Goal: Task Accomplishment & Management: Use online tool/utility

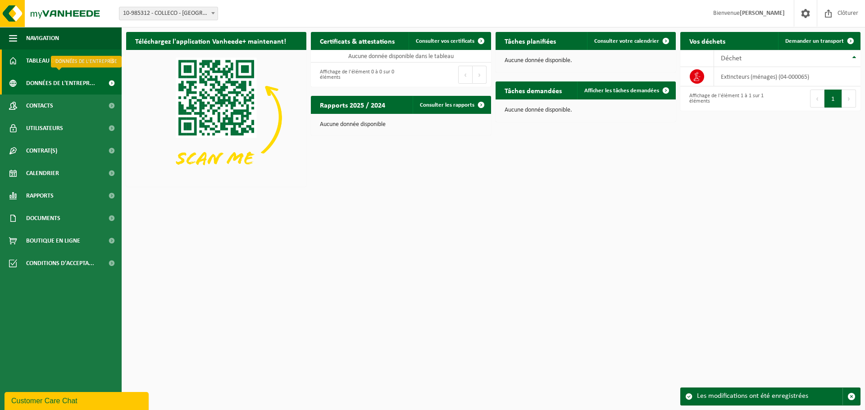
click at [54, 82] on span "Données de l'entrepr..." at bounding box center [60, 83] width 69 height 23
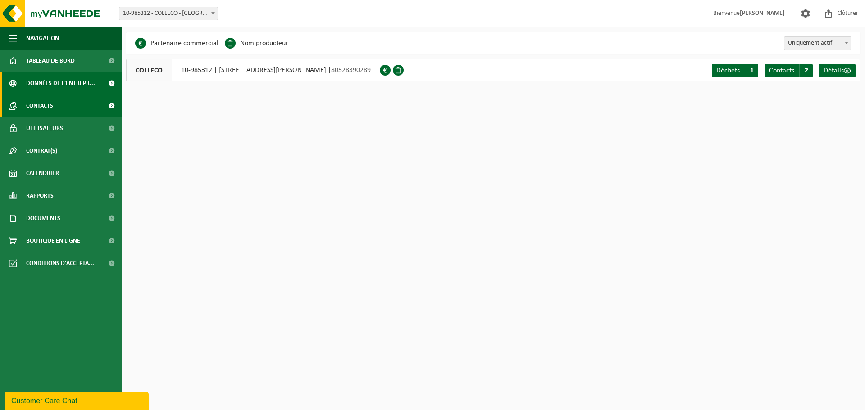
click at [52, 102] on span "Contacts" at bounding box center [39, 106] width 27 height 23
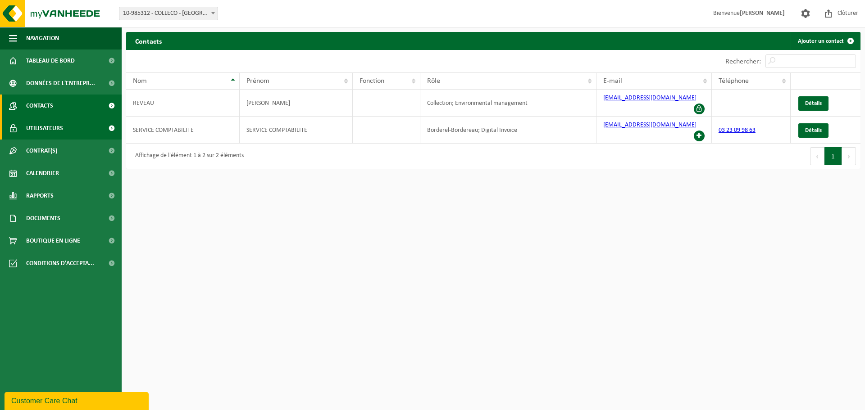
click at [50, 126] on span "Utilisateurs" at bounding box center [44, 128] width 37 height 23
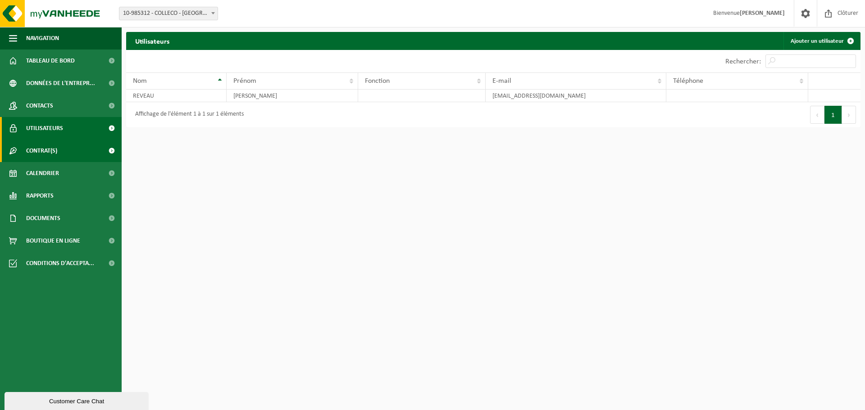
click at [54, 151] on span "Contrat(s)" at bounding box center [41, 151] width 31 height 23
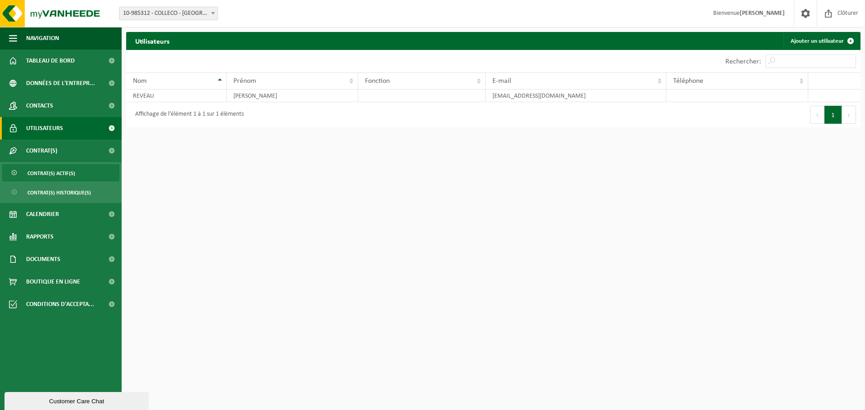
click at [42, 170] on span "Contrat(s) actif(s)" at bounding box center [51, 173] width 48 height 17
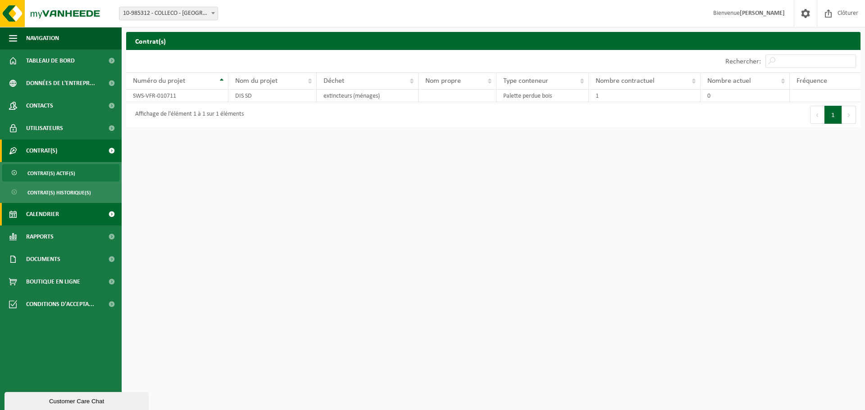
click at [48, 217] on span "Calendrier" at bounding box center [42, 214] width 33 height 23
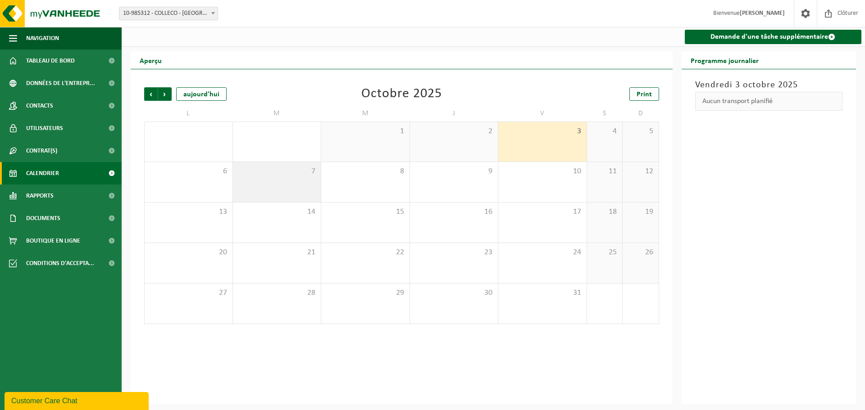
click at [246, 180] on div "7" at bounding box center [277, 182] width 88 height 40
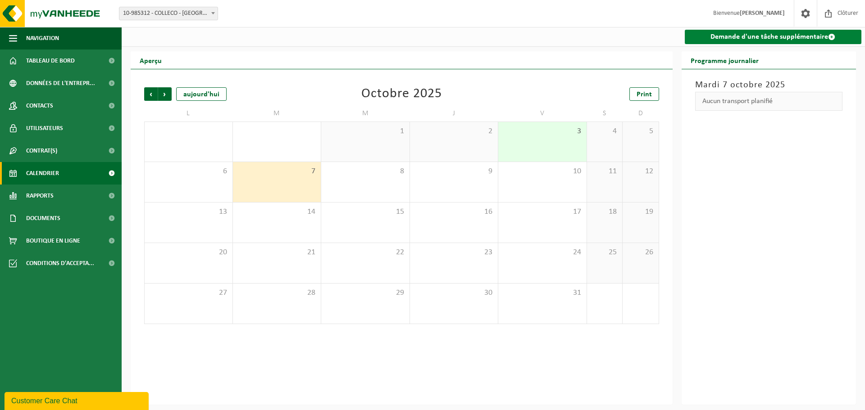
click at [740, 37] on link "Demande d'une tâche supplémentaire" at bounding box center [773, 37] width 177 height 14
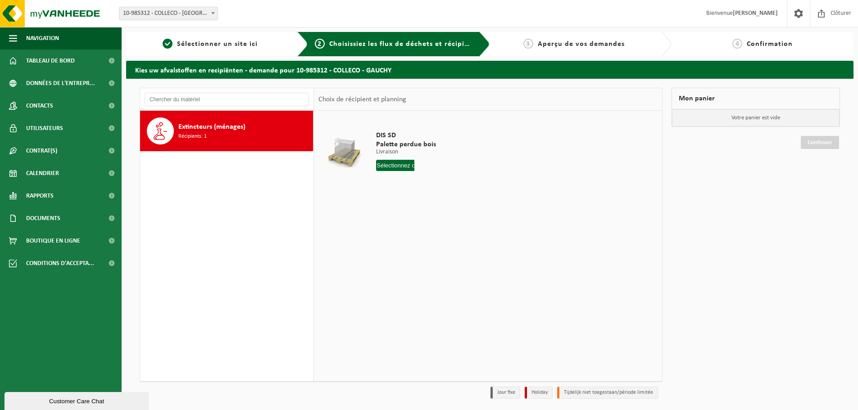
click at [188, 138] on span "Récipients: 1" at bounding box center [192, 136] width 28 height 9
click at [391, 163] on input "text" at bounding box center [395, 165] width 38 height 11
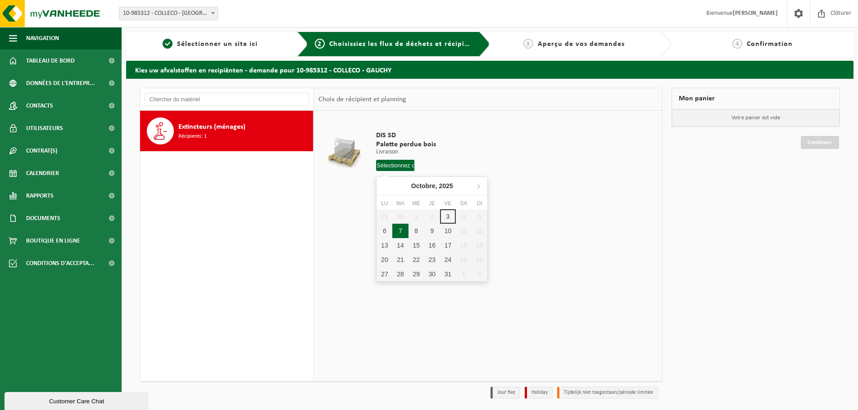
click at [395, 233] on div "7" at bounding box center [400, 231] width 16 height 14
type input "à partir de 2025-10-07"
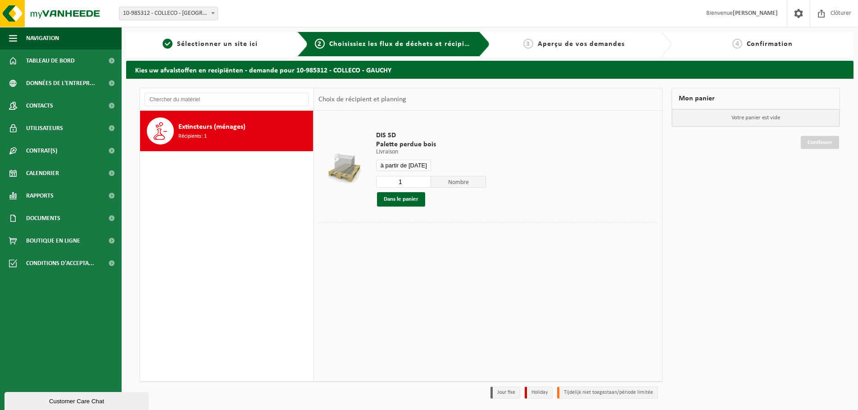
click at [407, 181] on input "1" at bounding box center [403, 182] width 55 height 12
type input "4"
type input "14"
click at [59, 39] on span "Navigation" at bounding box center [42, 38] width 33 height 23
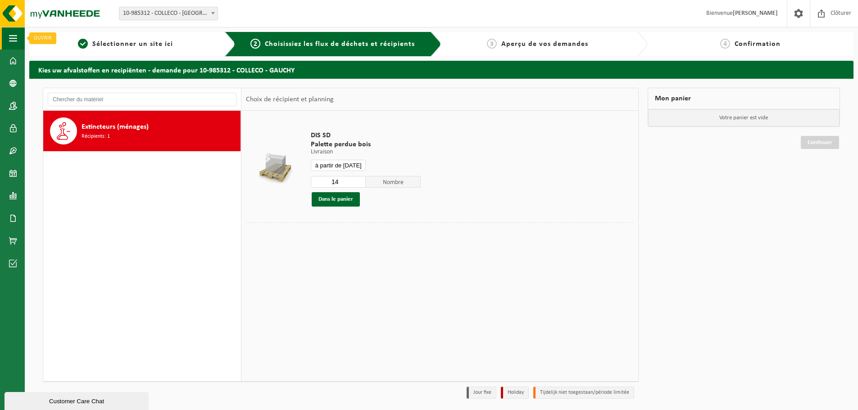
click at [11, 39] on span "button" at bounding box center [13, 38] width 8 height 23
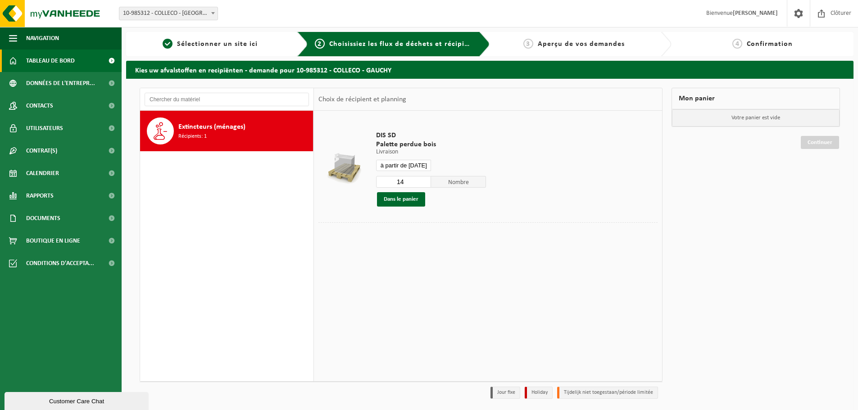
click at [64, 59] on span "Tableau de bord" at bounding box center [50, 61] width 49 height 23
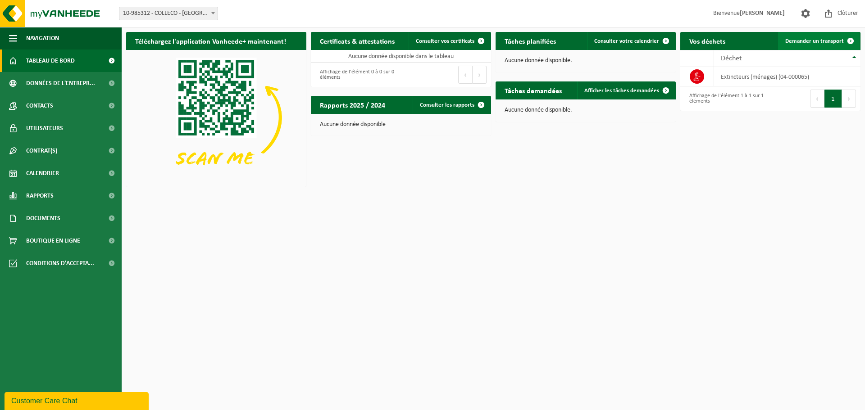
click at [833, 38] on span "Demander un transport" at bounding box center [814, 41] width 59 height 6
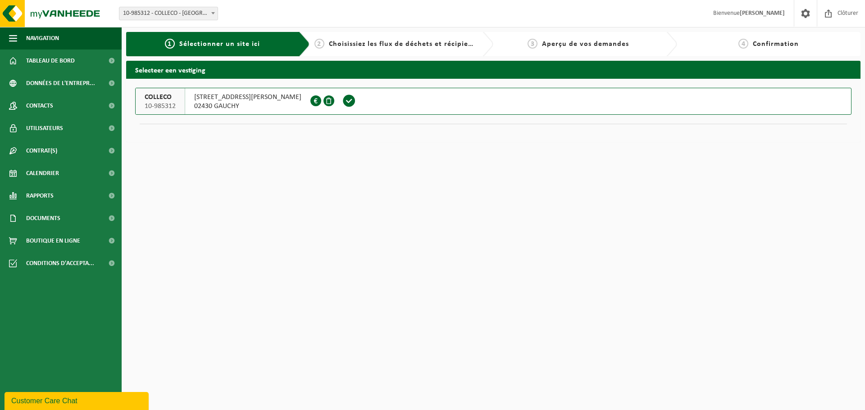
click at [202, 107] on span "02430 GAUCHY" at bounding box center [247, 106] width 107 height 9
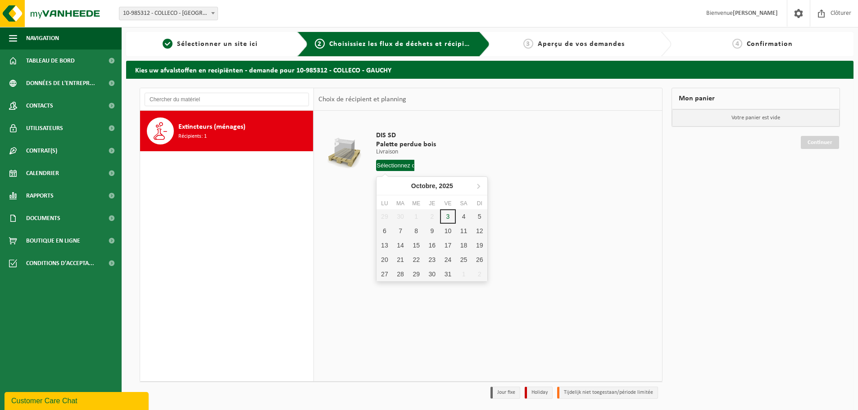
click at [401, 161] on input "text" at bounding box center [395, 165] width 38 height 11
click at [404, 235] on div "7" at bounding box center [400, 231] width 16 height 14
type input "à partir de [DATE]"
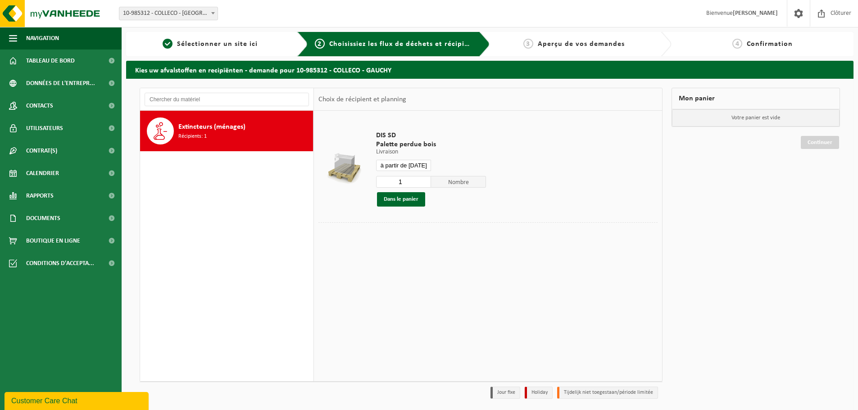
drag, startPoint x: 412, startPoint y: 183, endPoint x: 391, endPoint y: 184, distance: 21.6
click at [391, 184] on input "1" at bounding box center [403, 182] width 55 height 12
type input "14"
click at [409, 203] on button "Dans le panier" at bounding box center [401, 199] width 48 height 14
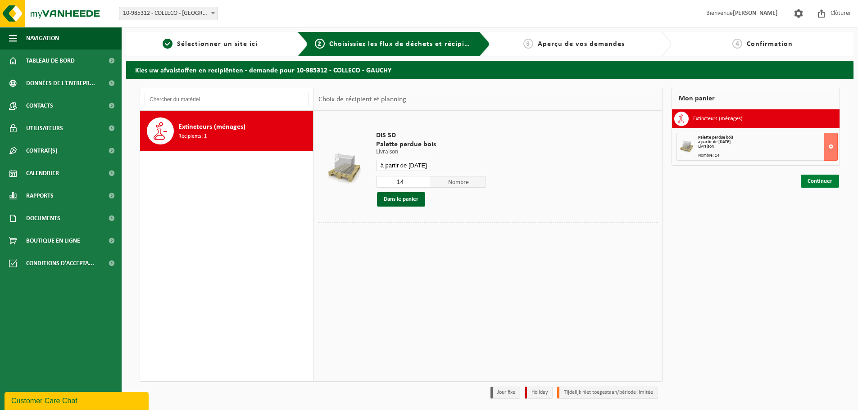
click at [812, 185] on link "Continuer" at bounding box center [820, 181] width 38 height 13
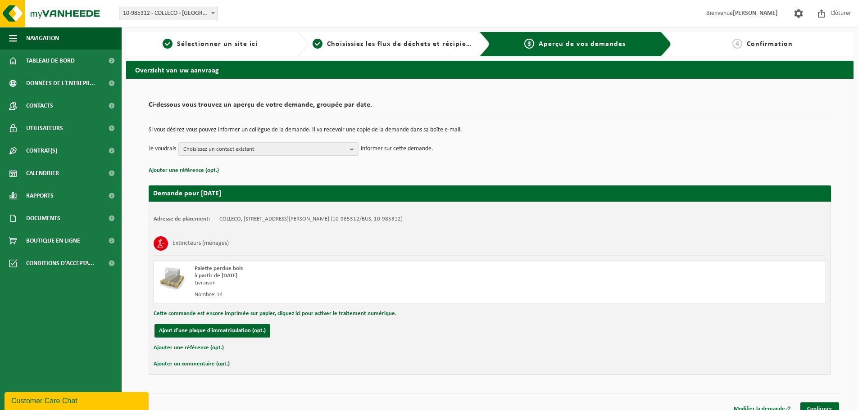
click at [343, 150] on span "Choisissez un contact existant" at bounding box center [264, 150] width 163 height 14
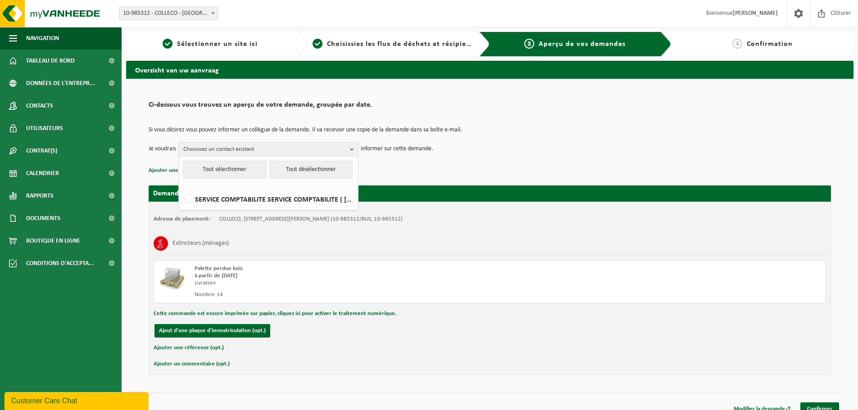
click at [345, 147] on span "Choisissez un contact existant" at bounding box center [264, 150] width 163 height 14
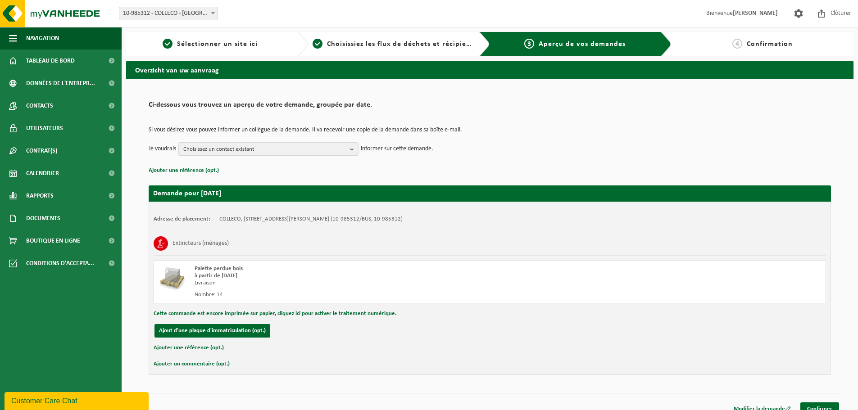
scroll to position [10, 0]
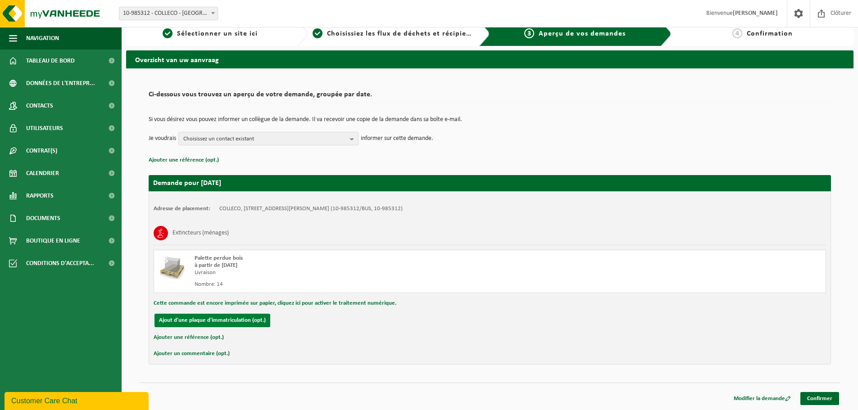
click at [185, 327] on button "Ajout d'une plaque d'immatriculation (opt.)" at bounding box center [213, 321] width 116 height 14
click at [280, 302] on button "Cette commande est encore imprimée sur papier, cliquez ici pour activer le trai…" at bounding box center [275, 304] width 243 height 12
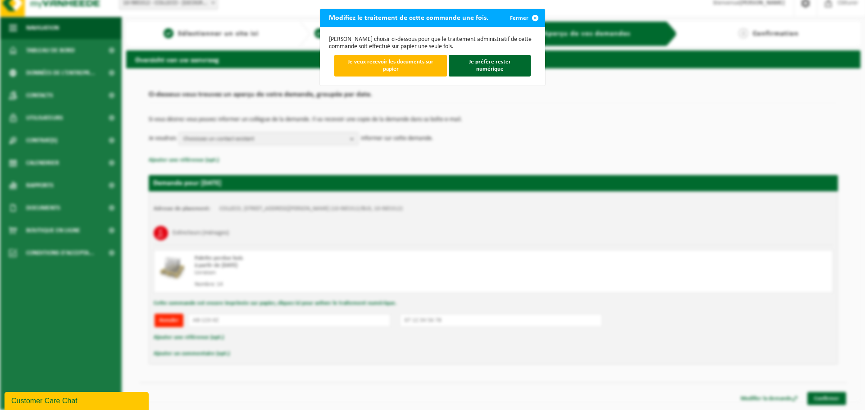
click at [533, 18] on span "submit" at bounding box center [535, 18] width 18 height 18
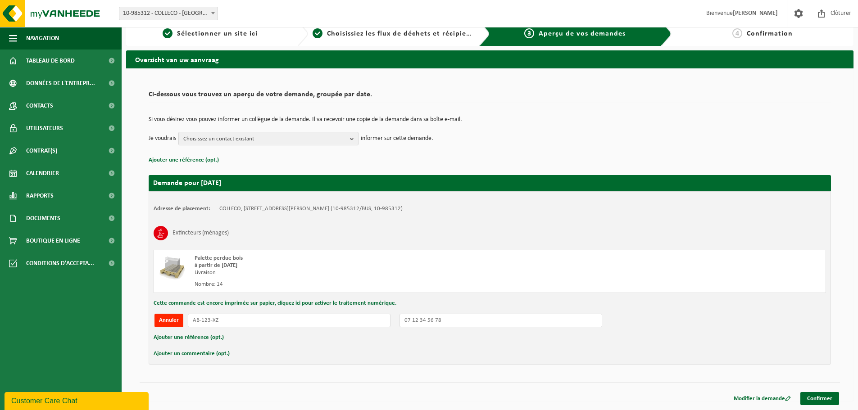
click at [486, 313] on div "Adresse de placement: COLLECO, 02430 GAUCHY, RUE GUSTAVE EIFFEL 3 (10-985312/BU…" at bounding box center [490, 277] width 682 height 173
click at [485, 321] on input "text" at bounding box center [501, 321] width 203 height 14
type input "0323520892"
click at [379, 316] on input "text" at bounding box center [289, 321] width 203 height 14
type input "CHAUNY TRANSPORTS"
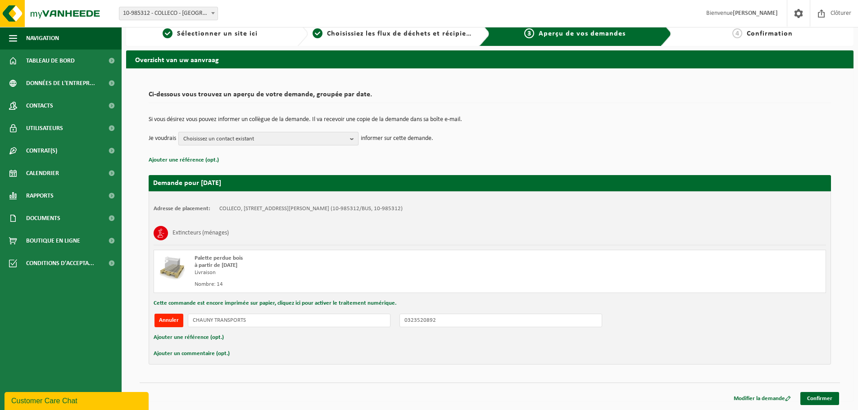
click at [253, 140] on span "Choisissez un contact existant" at bounding box center [264, 139] width 163 height 14
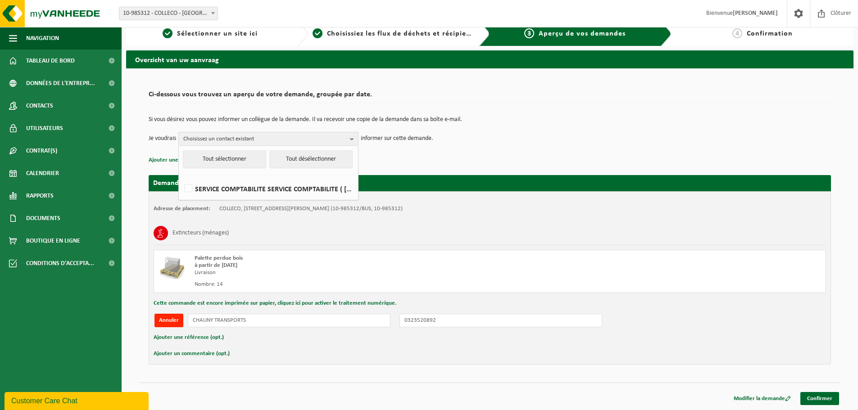
click at [253, 140] on span "Choisissez un contact existant" at bounding box center [264, 139] width 163 height 14
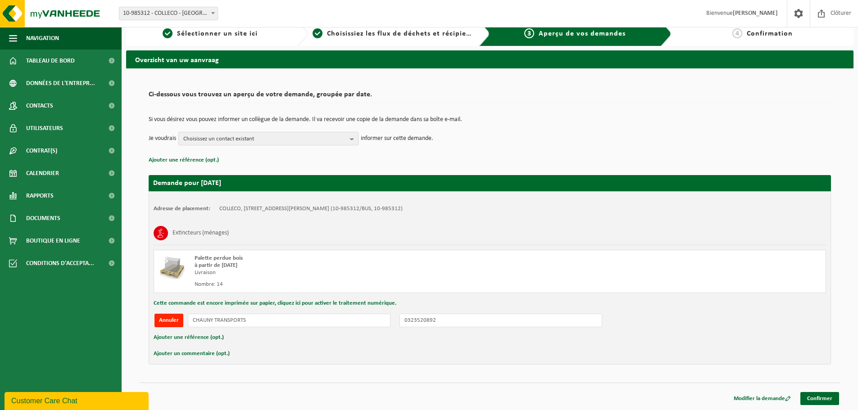
click at [253, 140] on span "Choisissez un contact existant" at bounding box center [264, 139] width 163 height 14
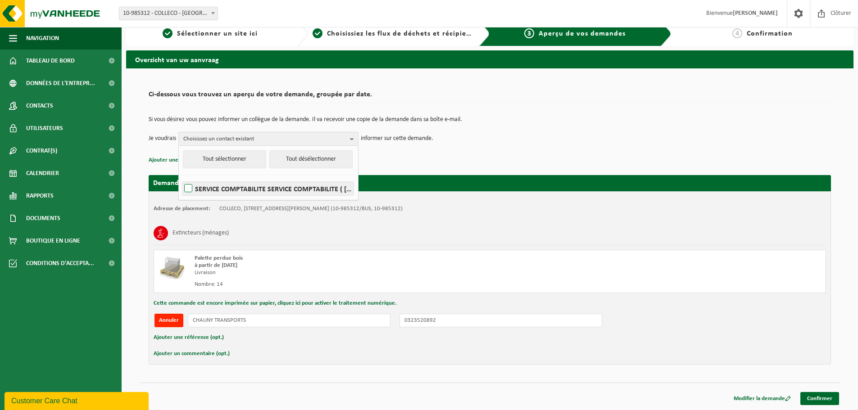
click at [249, 186] on label "SERVICE COMPTABILITE SERVICE COMPTABILITE ( contact@colleco.fr )" at bounding box center [267, 189] width 171 height 14
click at [181, 177] on input "SERVICE COMPTABILITE SERVICE COMPTABILITE ( contact@colleco.fr )" at bounding box center [181, 177] width 0 height 0
checkbox input "true"
click at [275, 137] on span "SERVICE COMPTABILITE SERVICE COMPTABILITE" at bounding box center [264, 139] width 163 height 14
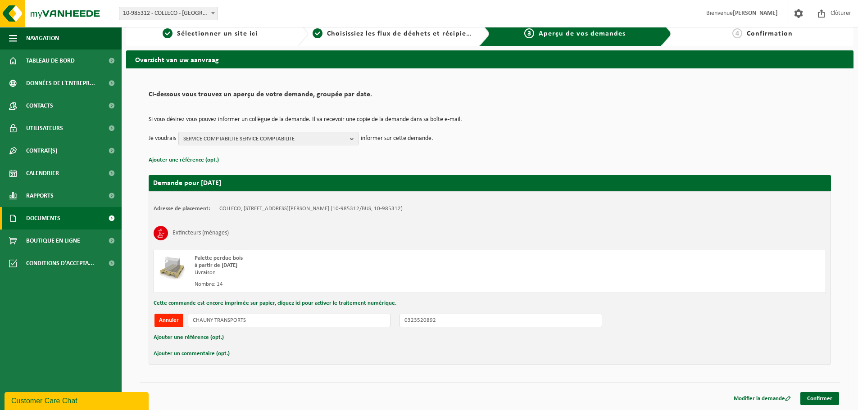
click at [82, 229] on link "Documents" at bounding box center [61, 218] width 122 height 23
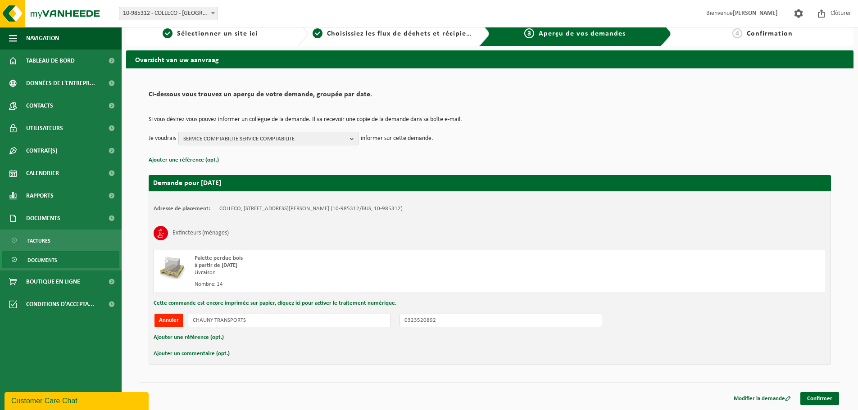
click at [55, 264] on span "Documents" at bounding box center [42, 260] width 30 height 17
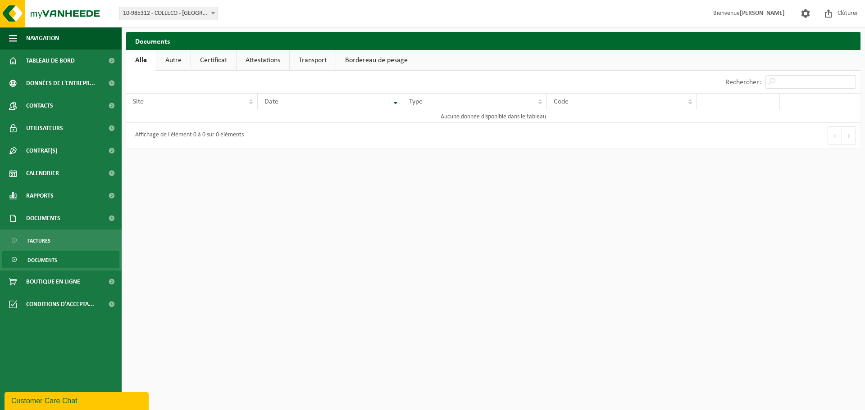
click at [171, 60] on link "Autre" at bounding box center [173, 60] width 34 height 21
click at [210, 62] on link "Certificat" at bounding box center [214, 60] width 45 height 21
click at [264, 61] on link "Attestations" at bounding box center [262, 60] width 53 height 21
click at [314, 60] on link "Transport" at bounding box center [314, 60] width 46 height 21
click at [371, 61] on link "Bordereau de pesage" at bounding box center [377, 60] width 81 height 21
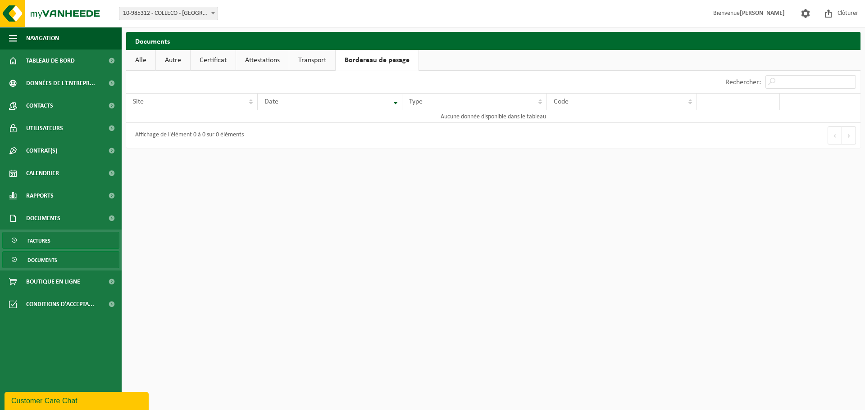
click at [40, 239] on span "Factures" at bounding box center [38, 240] width 23 height 17
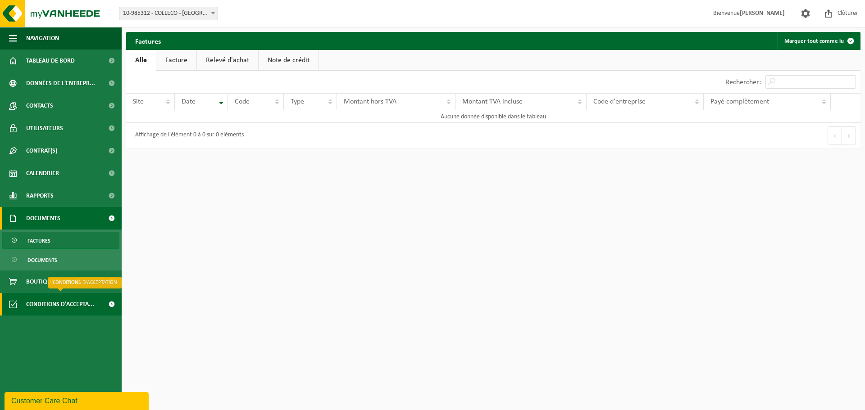
click at [52, 308] on span "Conditions d'accepta..." at bounding box center [60, 304] width 68 height 23
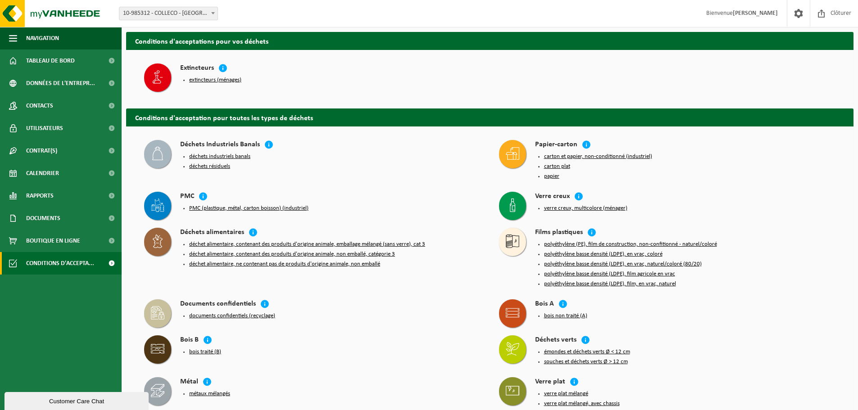
click at [227, 83] on div "extincteurs (ménages)" at bounding box center [330, 80] width 301 height 13
click at [228, 81] on button "extincteurs (ménages)" at bounding box center [215, 80] width 52 height 7
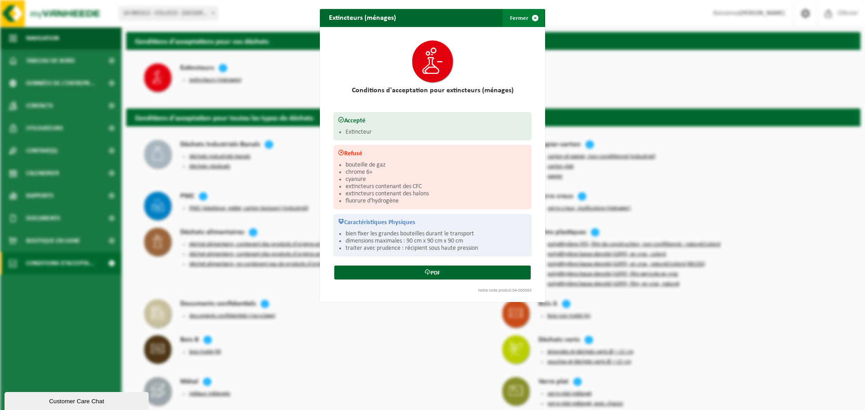
click at [530, 17] on span "button" at bounding box center [535, 18] width 18 height 18
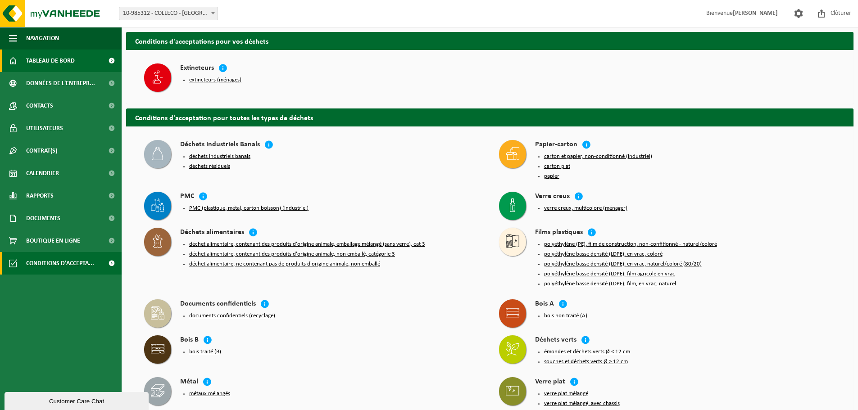
click at [38, 56] on span "Tableau de bord" at bounding box center [50, 61] width 49 height 23
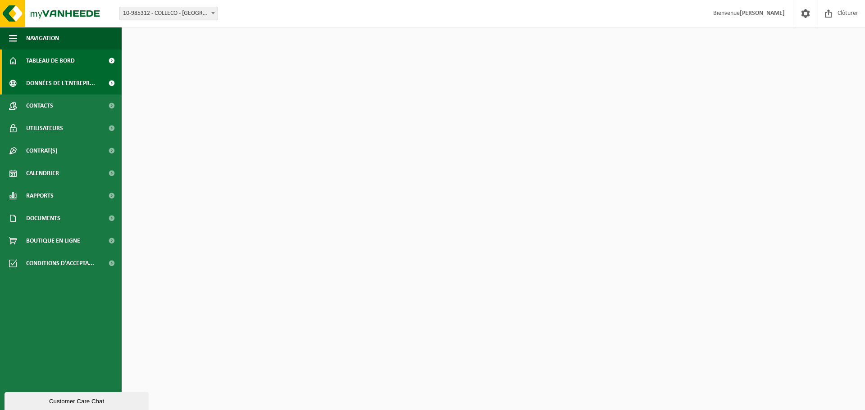
click at [41, 84] on span "Données de l'entrepr..." at bounding box center [60, 83] width 69 height 23
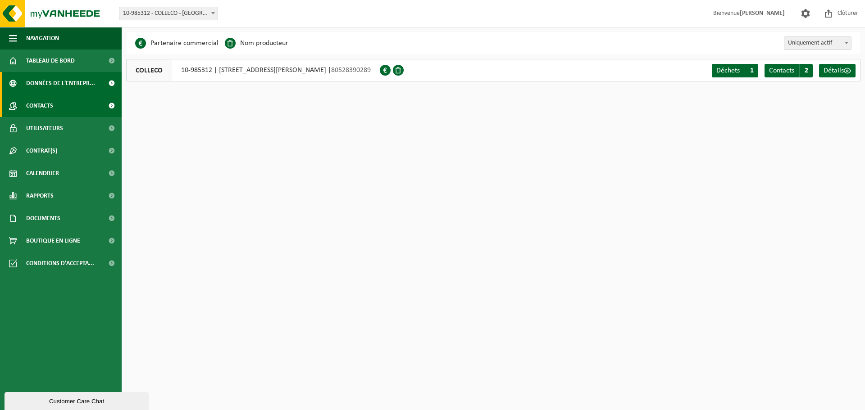
click at [46, 112] on span "Contacts" at bounding box center [39, 106] width 27 height 23
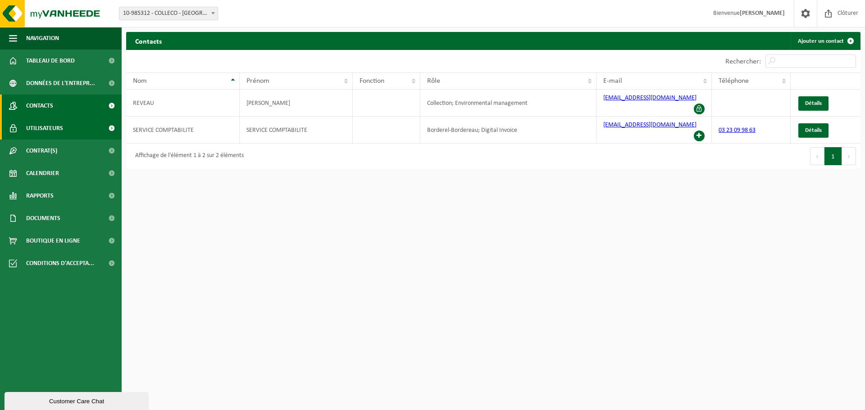
click at [62, 127] on span "Utilisateurs" at bounding box center [44, 128] width 37 height 23
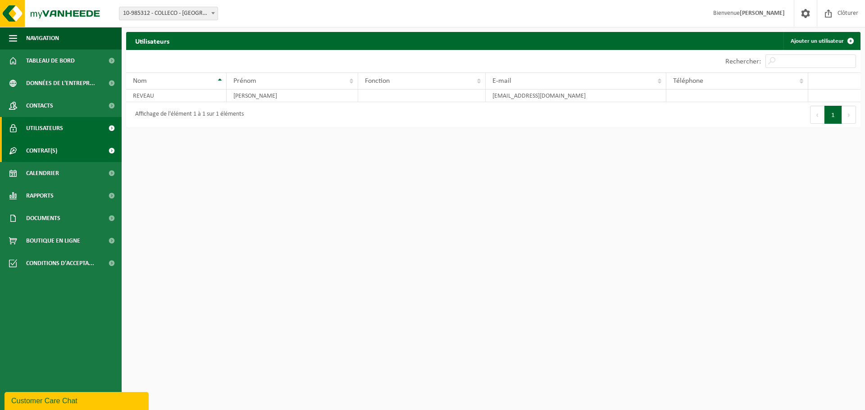
click at [63, 153] on link "Contrat(s)" at bounding box center [61, 151] width 122 height 23
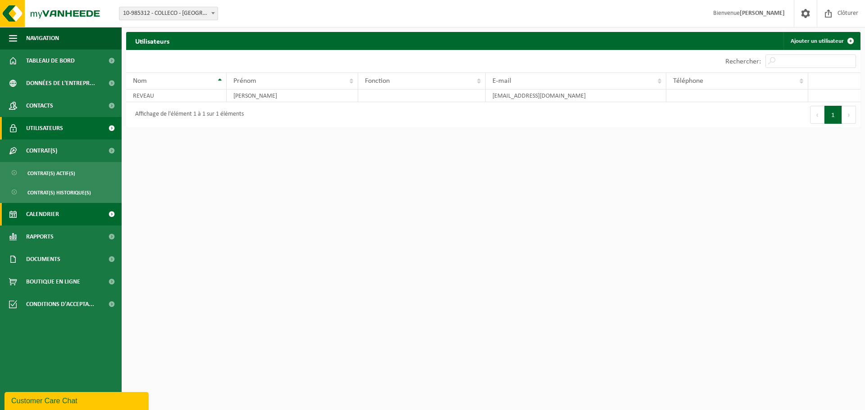
click at [75, 214] on link "Calendrier" at bounding box center [61, 214] width 122 height 23
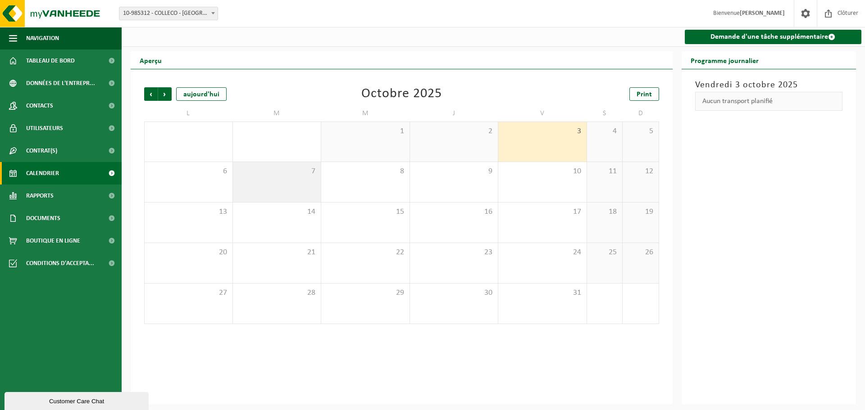
click at [302, 187] on div "7" at bounding box center [277, 182] width 88 height 40
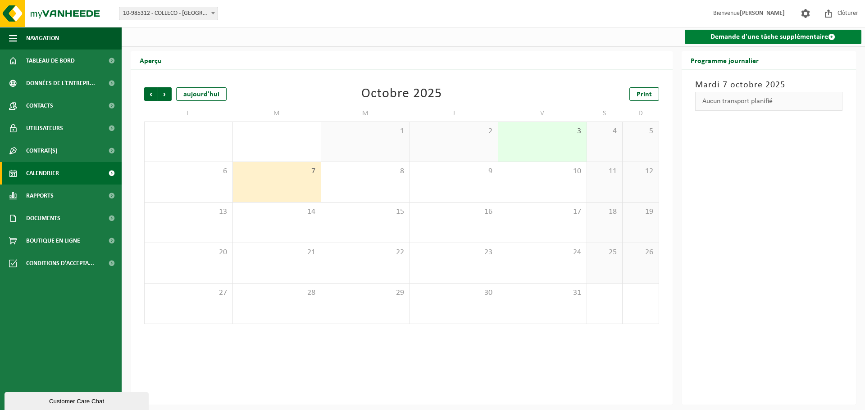
click at [807, 39] on link "Demande d'une tâche supplémentaire" at bounding box center [773, 37] width 177 height 14
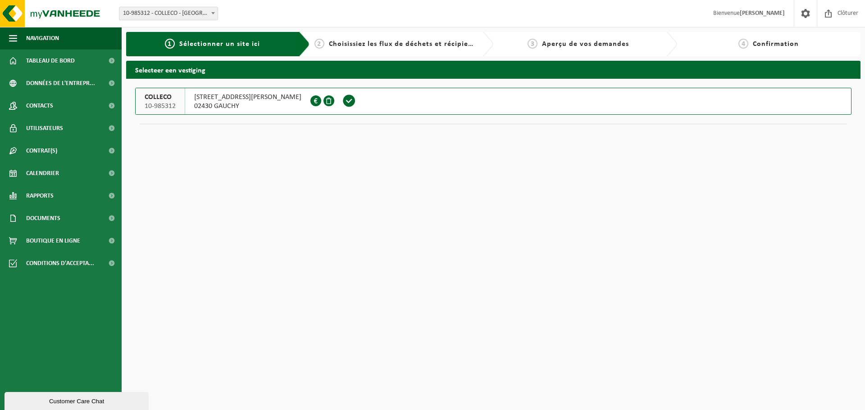
click at [336, 101] on span at bounding box center [348, 101] width 25 height 26
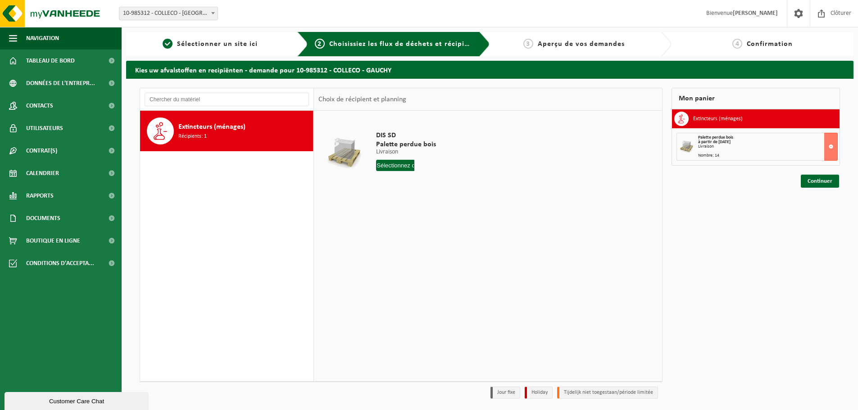
click at [386, 163] on input "text" at bounding box center [395, 165] width 38 height 11
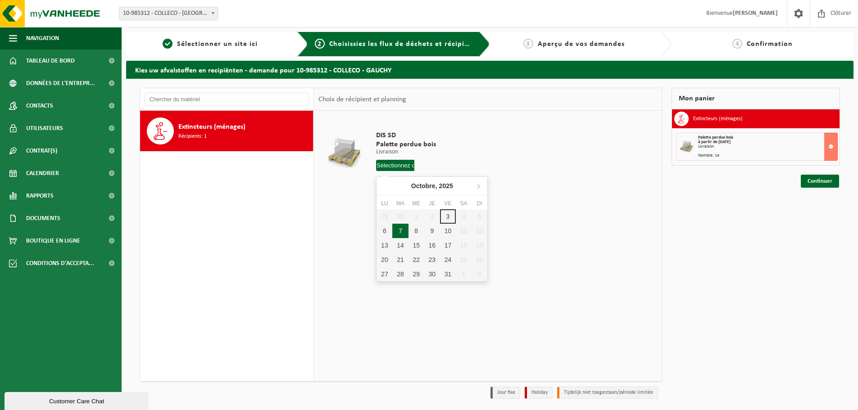
click at [403, 231] on div "7" at bounding box center [400, 231] width 16 height 14
type input "à partir de 2025-10-07"
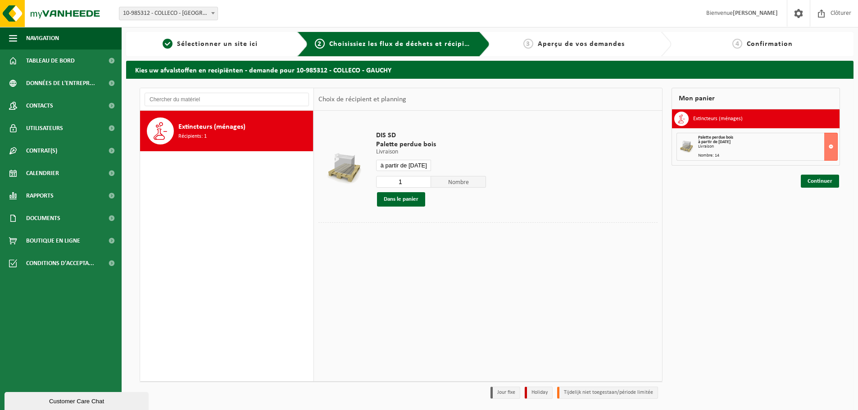
drag, startPoint x: 403, startPoint y: 183, endPoint x: 373, endPoint y: 183, distance: 29.7
click at [373, 183] on div "DIS SD Palette perdue bois Livraison Livraison Livraison à partir de 2025-10-07…" at bounding box center [431, 169] width 119 height 94
type input "14"
click at [388, 195] on button "Dans le panier" at bounding box center [401, 199] width 48 height 14
click at [400, 164] on input "à partir de 2025-10-07" at bounding box center [403, 165] width 55 height 11
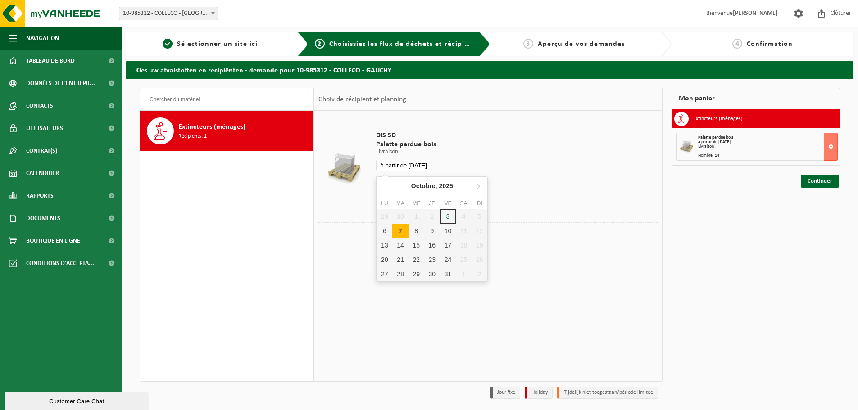
click at [400, 164] on input "à partir de 2025-10-07" at bounding box center [403, 165] width 55 height 11
click at [816, 182] on link "Continuer" at bounding box center [820, 181] width 38 height 13
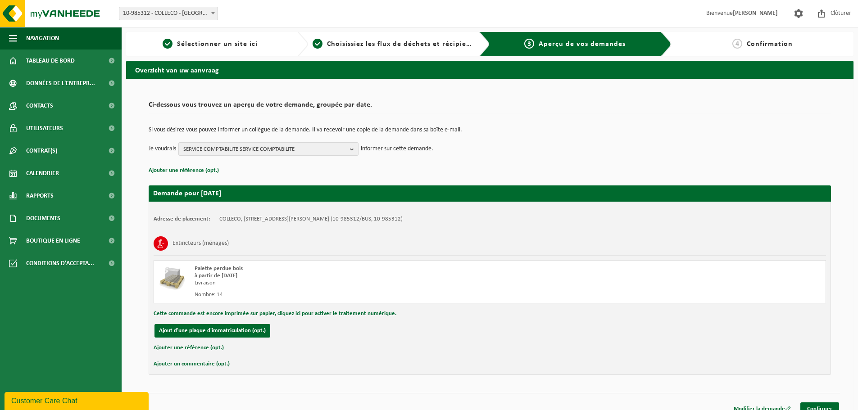
scroll to position [10, 0]
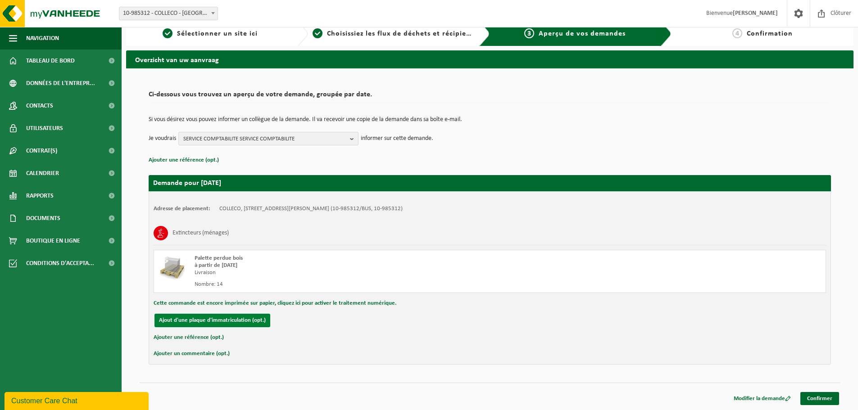
click at [209, 315] on button "Ajout d'une plaque d'immatriculation (opt.)" at bounding box center [213, 321] width 116 height 14
click at [274, 325] on input "text" at bounding box center [289, 321] width 203 height 14
type input "CHAUNY TPS"
type input "0323520892"
click at [809, 395] on link "Confirmer" at bounding box center [819, 398] width 39 height 13
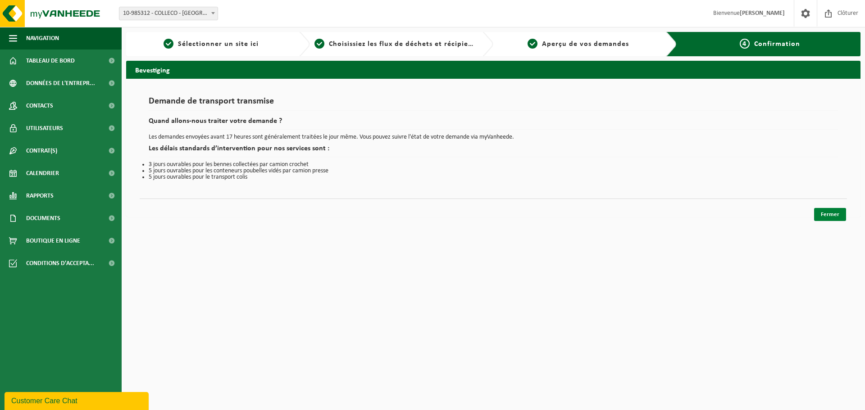
click at [835, 211] on link "Fermer" at bounding box center [830, 214] width 32 height 13
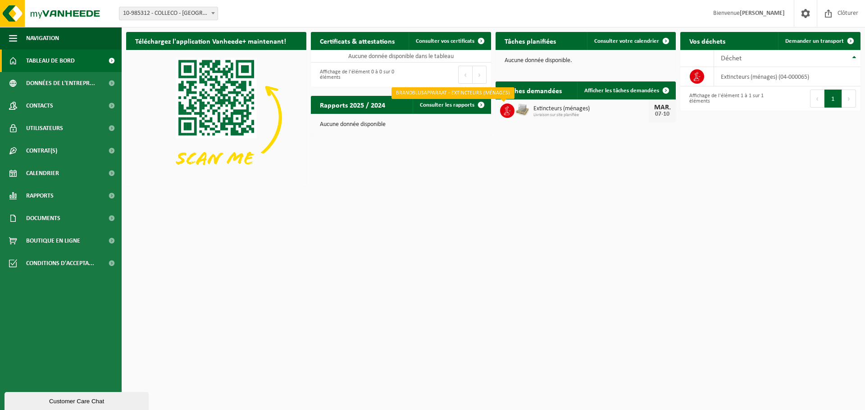
click at [510, 110] on icon at bounding box center [507, 110] width 9 height 9
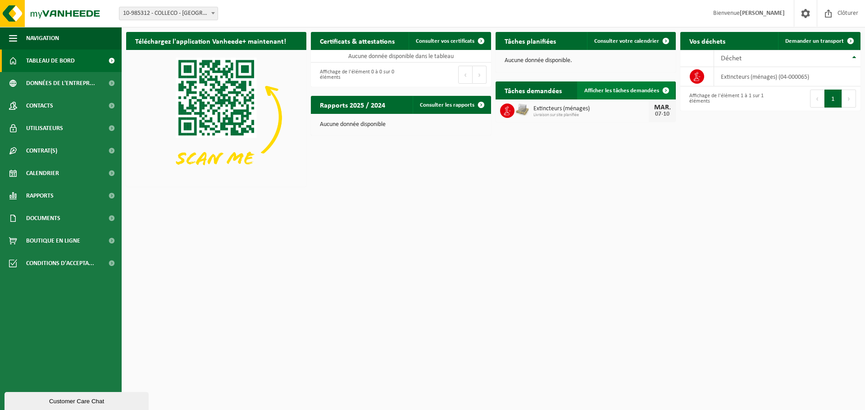
click at [616, 91] on span "Afficher les tâches demandées" at bounding box center [621, 91] width 75 height 6
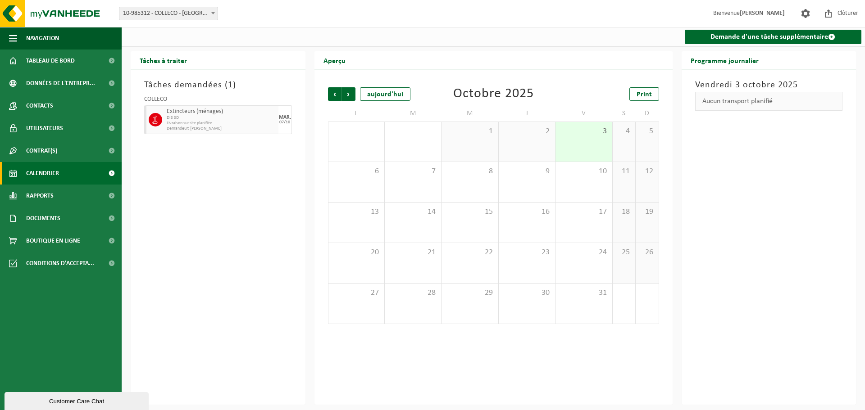
click at [232, 122] on span "Livraison sur site planifiée" at bounding box center [221, 123] width 109 height 5
click at [154, 119] on icon at bounding box center [155, 120] width 8 height 8
click at [414, 186] on div "7" at bounding box center [413, 182] width 56 height 40
click at [735, 102] on div "Aucun transport planifié" at bounding box center [769, 101] width 148 height 19
click at [727, 139] on div "Mardi 7 octobre 2025 Aucun transport planifié" at bounding box center [769, 237] width 175 height 336
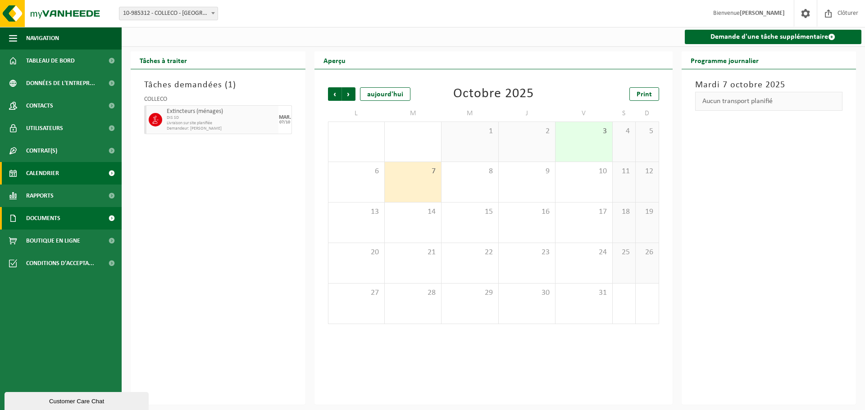
click at [53, 208] on span "Documents" at bounding box center [43, 218] width 34 height 23
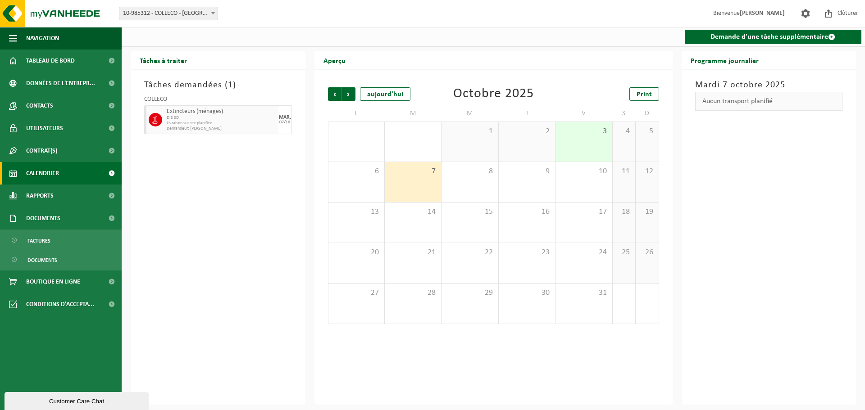
click at [57, 183] on span "Calendrier" at bounding box center [42, 173] width 33 height 23
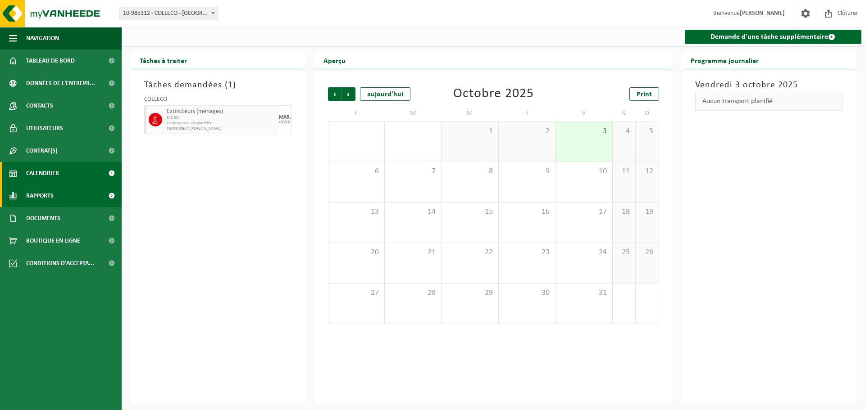
click at [54, 196] on span "Rapports" at bounding box center [39, 196] width 27 height 23
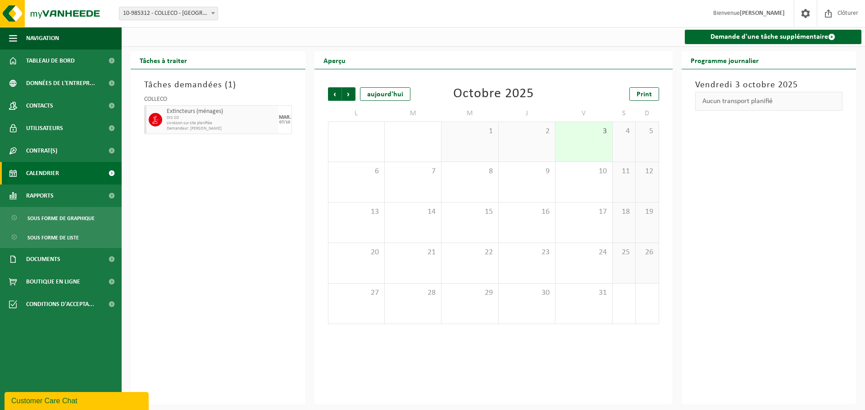
click at [56, 180] on span "Calendrier" at bounding box center [42, 173] width 33 height 23
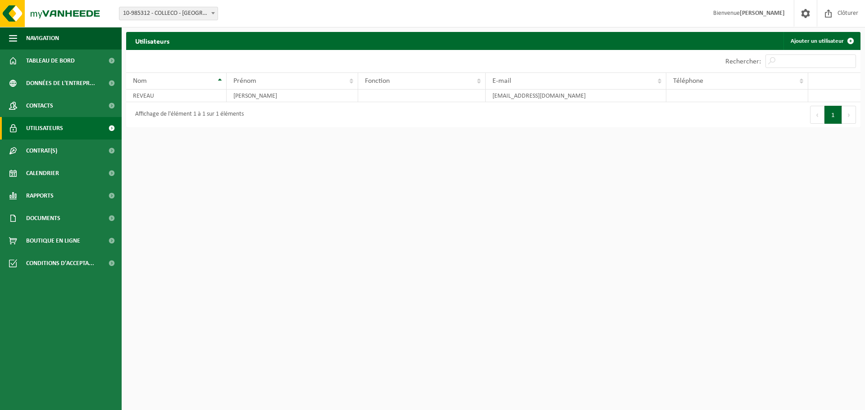
click at [64, 131] on link "Utilisateurs" at bounding box center [61, 128] width 122 height 23
click at [58, 80] on span "Données de l'entrepr..." at bounding box center [60, 83] width 69 height 23
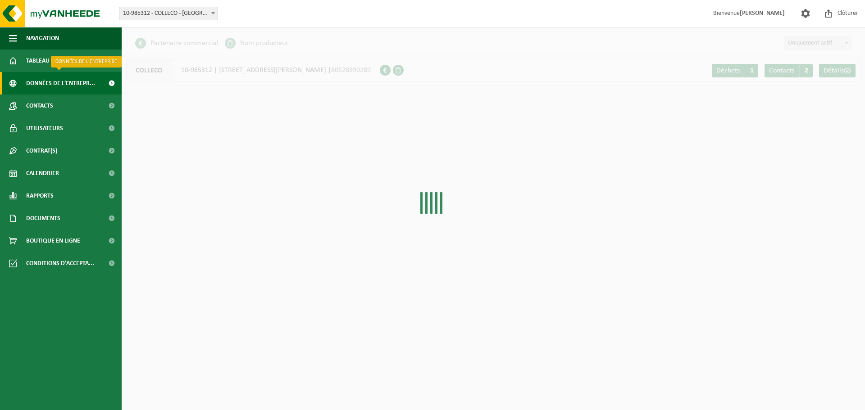
click at [58, 80] on span "Données de l'entrepr..." at bounding box center [60, 83] width 69 height 23
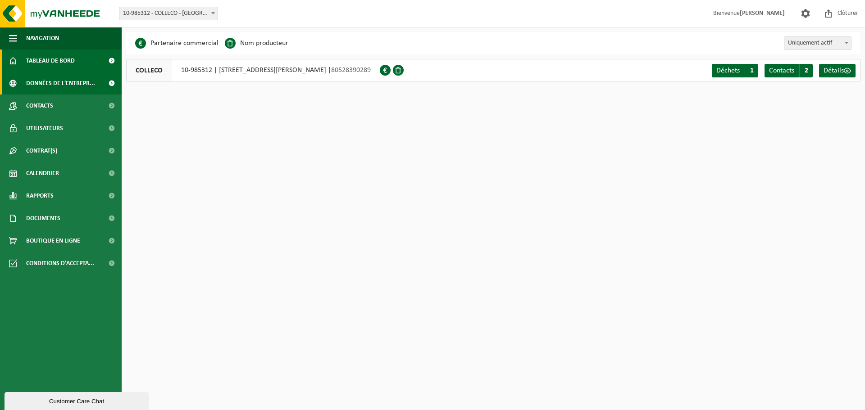
click at [40, 60] on span "Tableau de bord" at bounding box center [50, 61] width 49 height 23
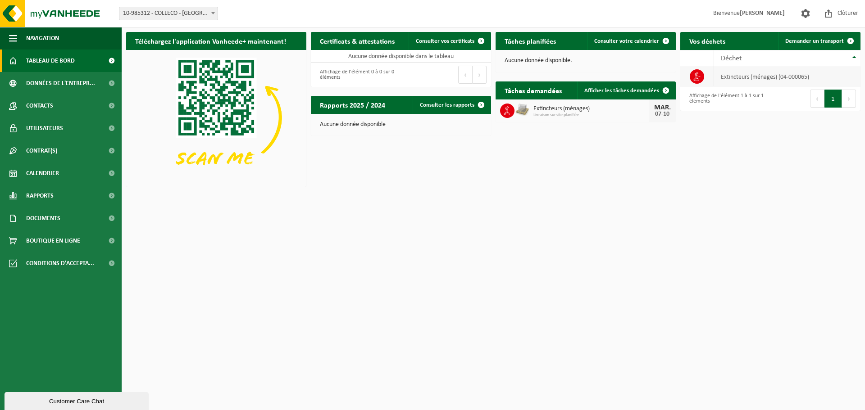
click at [768, 83] on td "extincteurs (ménages) (04-000065)" at bounding box center [787, 76] width 146 height 19
click at [781, 61] on div "Déchet" at bounding box center [785, 58] width 128 height 7
click at [839, 61] on div "Déchet" at bounding box center [785, 58] width 128 height 7
click at [845, 60] on div "Déchet" at bounding box center [785, 58] width 128 height 7
click at [615, 91] on span "Afficher les tâches demandées" at bounding box center [621, 91] width 75 height 6
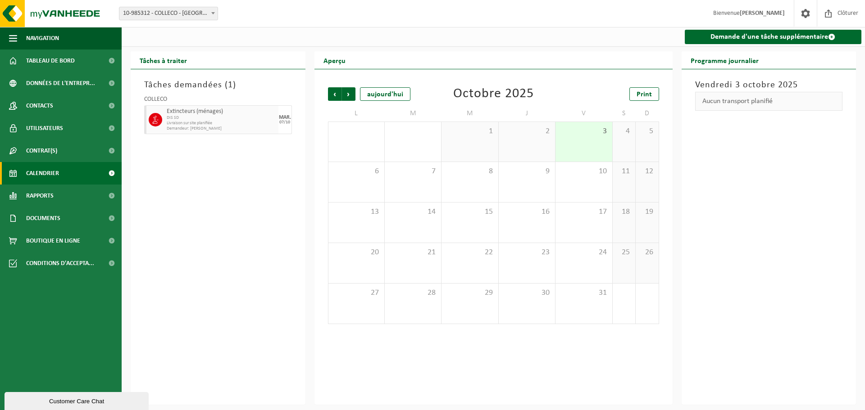
click at [178, 120] on span "DIS SD" at bounding box center [221, 117] width 109 height 5
click at [300, 119] on div "Tâches demandées ( 1 ) COLLECO Extincteurs (ménages) DIS SD Livraison sur site …" at bounding box center [218, 237] width 175 height 336
click at [152, 112] on div at bounding box center [154, 119] width 20 height 29
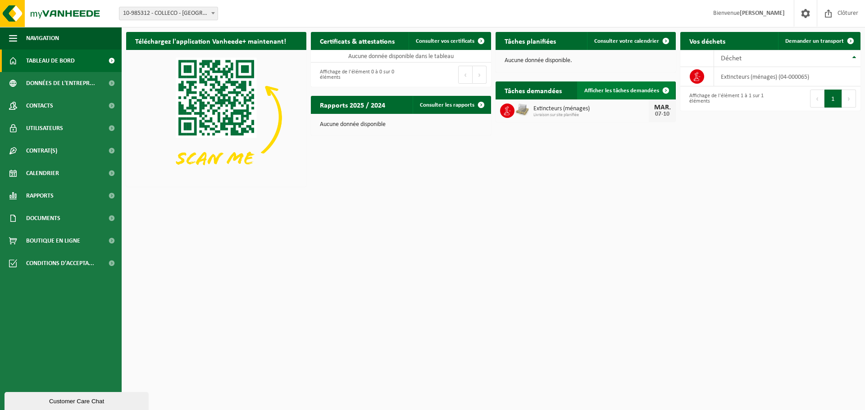
click at [603, 98] on link "Afficher les tâches demandées" at bounding box center [626, 91] width 98 height 18
click at [762, 69] on td "extincteurs (ménages) (04-000065)" at bounding box center [787, 76] width 146 height 19
click at [759, 81] on td "extincteurs (ménages) (04-000065)" at bounding box center [787, 76] width 146 height 19
click at [766, 63] on th "Déchet" at bounding box center [787, 58] width 146 height 17
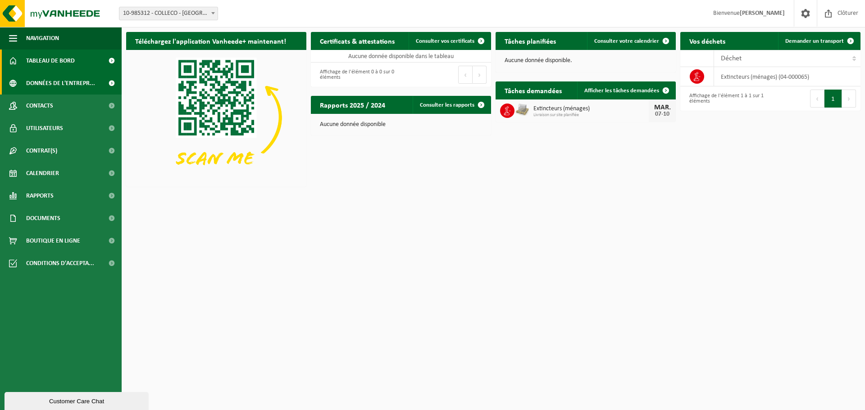
click at [44, 84] on span "Données de l'entrepr..." at bounding box center [60, 83] width 69 height 23
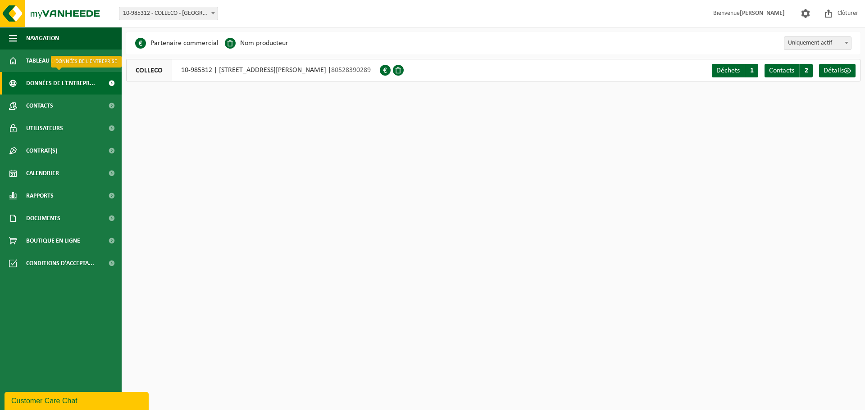
click at [109, 83] on span at bounding box center [111, 83] width 20 height 23
click at [111, 104] on span at bounding box center [111, 106] width 20 height 23
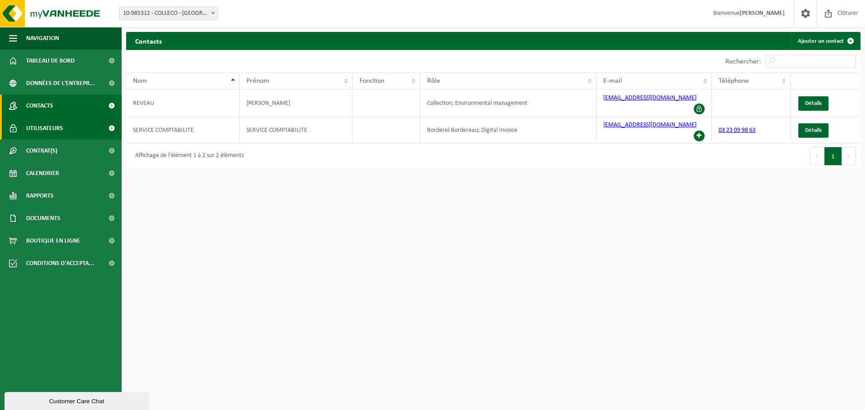
click at [113, 122] on span at bounding box center [111, 128] width 20 height 23
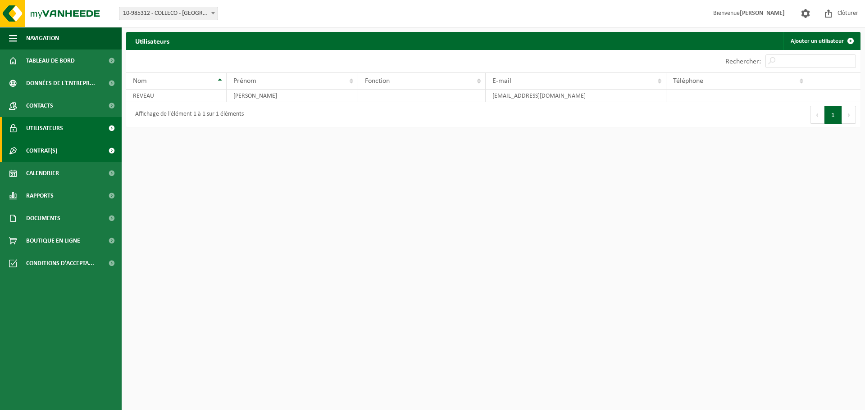
click at [102, 152] on span at bounding box center [111, 151] width 20 height 23
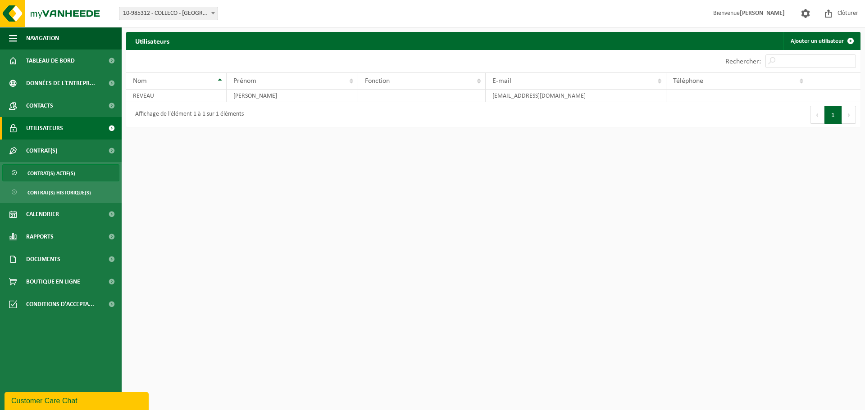
click at [67, 174] on span "Contrat(s) actif(s)" at bounding box center [51, 173] width 48 height 17
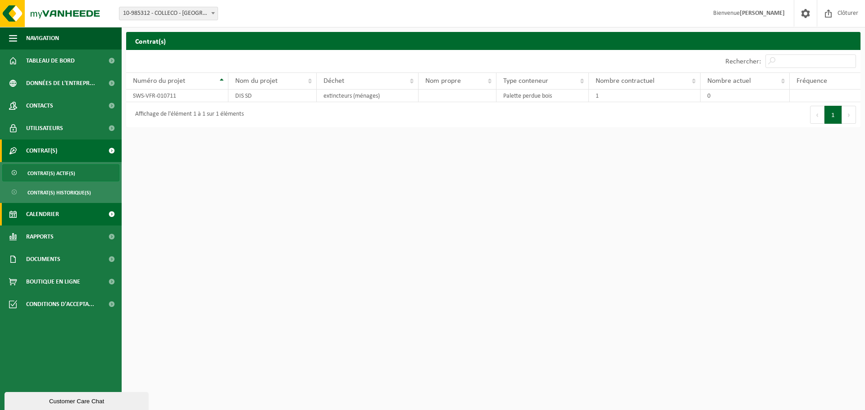
click at [63, 213] on link "Calendrier" at bounding box center [61, 214] width 122 height 23
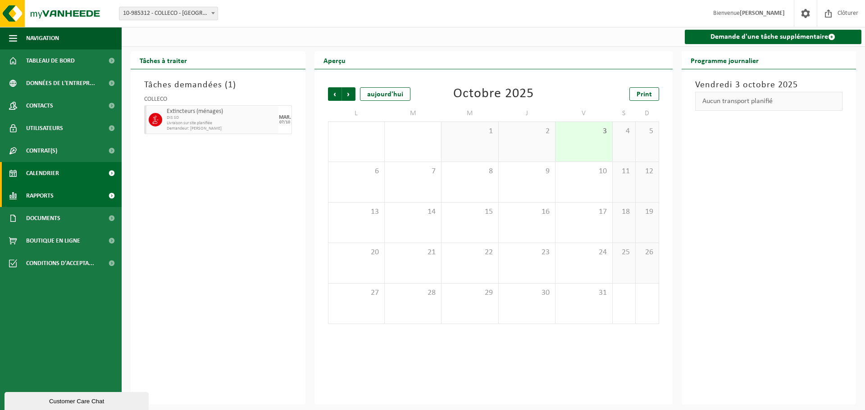
click at [63, 197] on link "Rapports" at bounding box center [61, 196] width 122 height 23
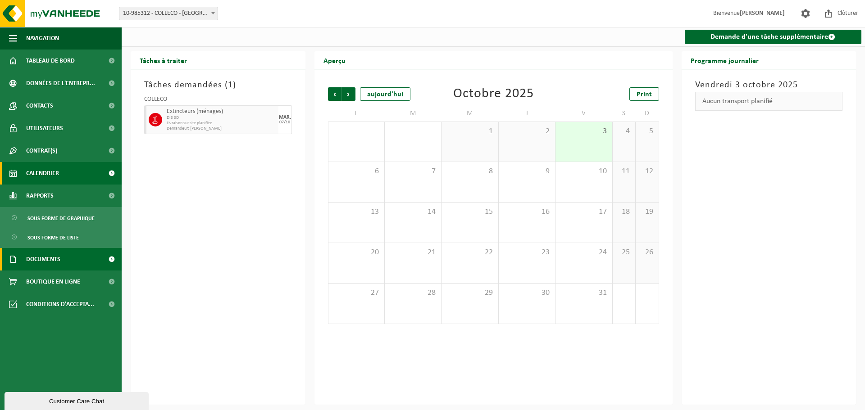
click at [68, 256] on link "Documents" at bounding box center [61, 259] width 122 height 23
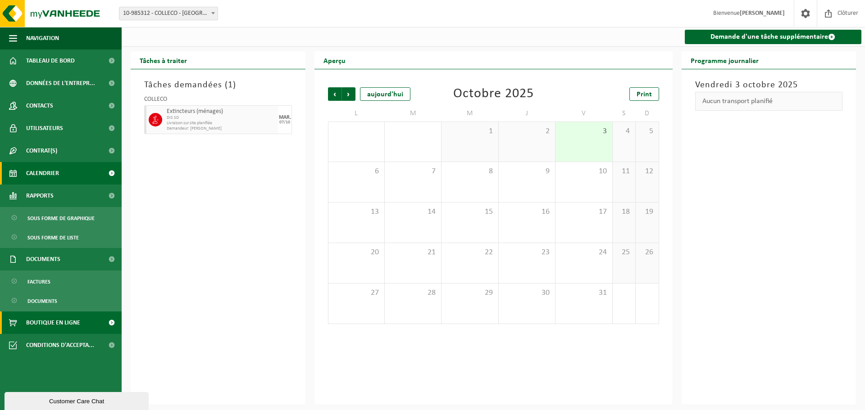
click at [63, 329] on span "Boutique en ligne" at bounding box center [53, 323] width 54 height 23
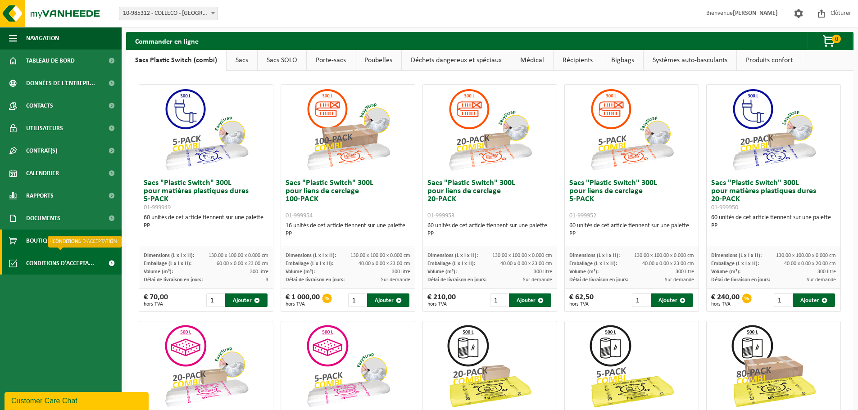
click at [49, 253] on span "Conditions d'accepta..." at bounding box center [60, 263] width 68 height 23
